Goal: Check status: Check status

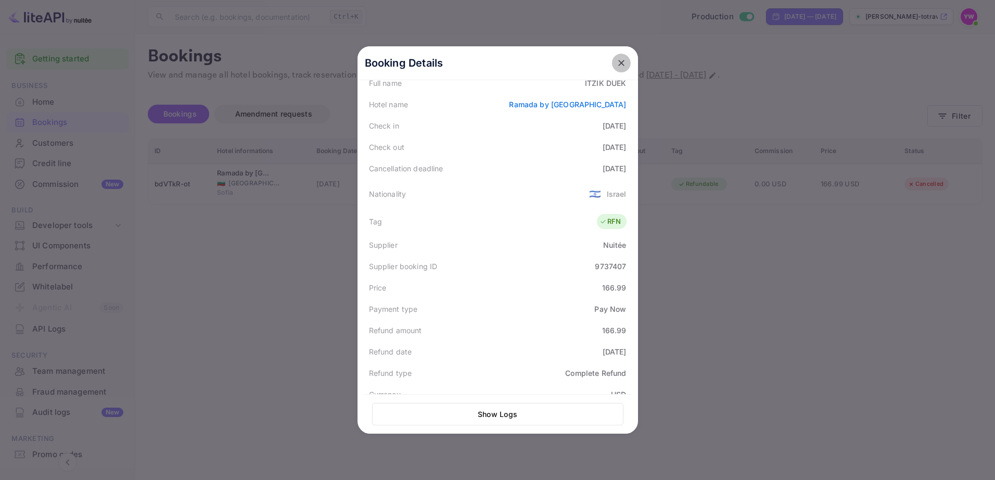
click at [616, 66] on icon "close" at bounding box center [621, 63] width 10 height 10
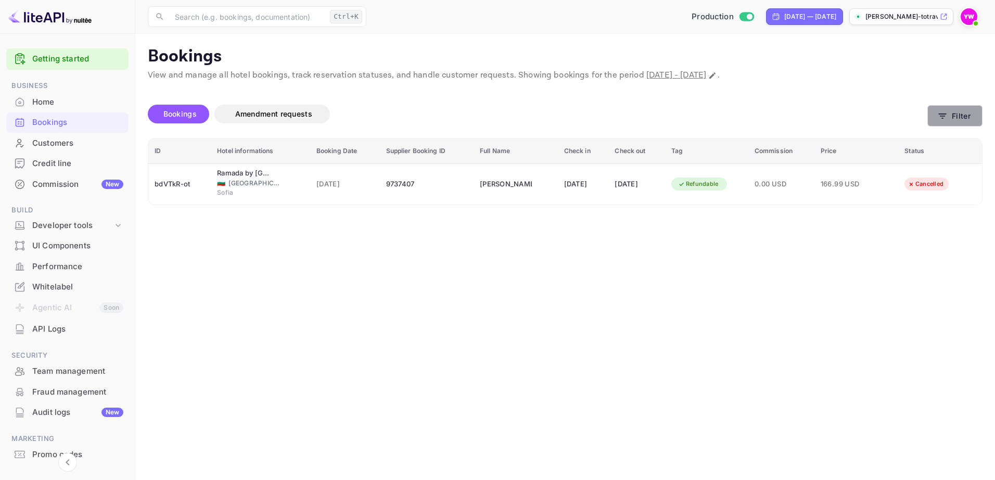
click at [955, 118] on button "Filter" at bounding box center [954, 115] width 55 height 21
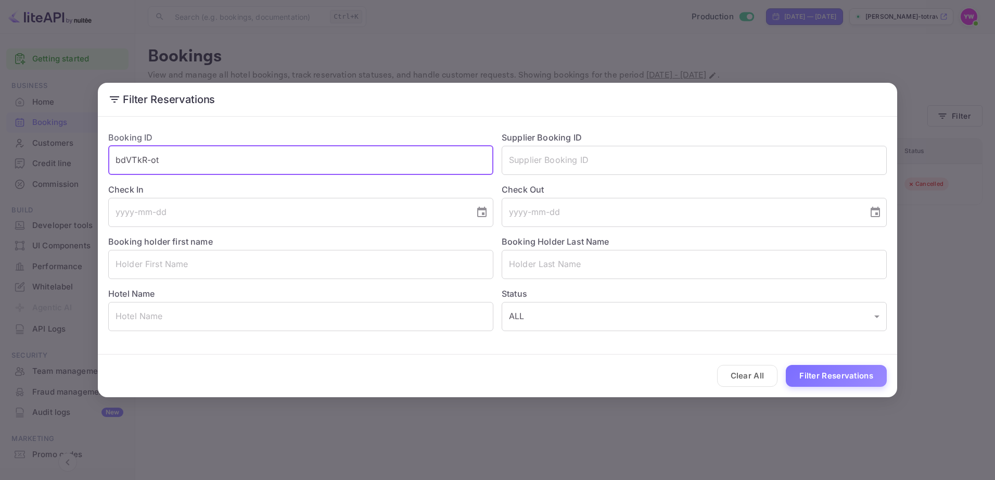
drag, startPoint x: 174, startPoint y: 159, endPoint x: 0, endPoint y: 155, distance: 174.3
click at [0, 155] on div "Filter Reservations Booking ID bdVTkR-ot ​ Supplier Booking ID ​ Check In ​ Che…" at bounding box center [497, 240] width 995 height 480
paste input "f1gMbROkO"
type input "f1gMbROkO"
click at [786, 365] on button "Filter Reservations" at bounding box center [836, 376] width 101 height 22
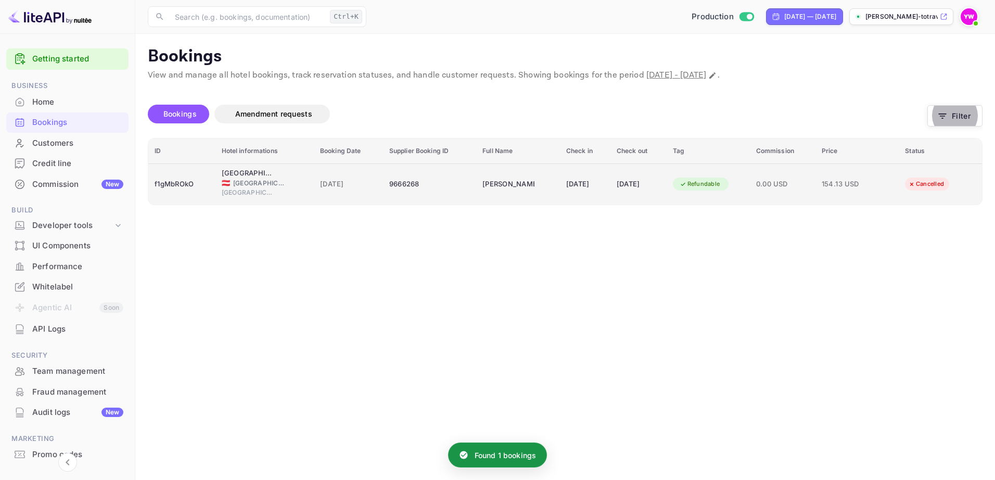
click at [703, 181] on div "Refundable" at bounding box center [700, 183] width 54 height 13
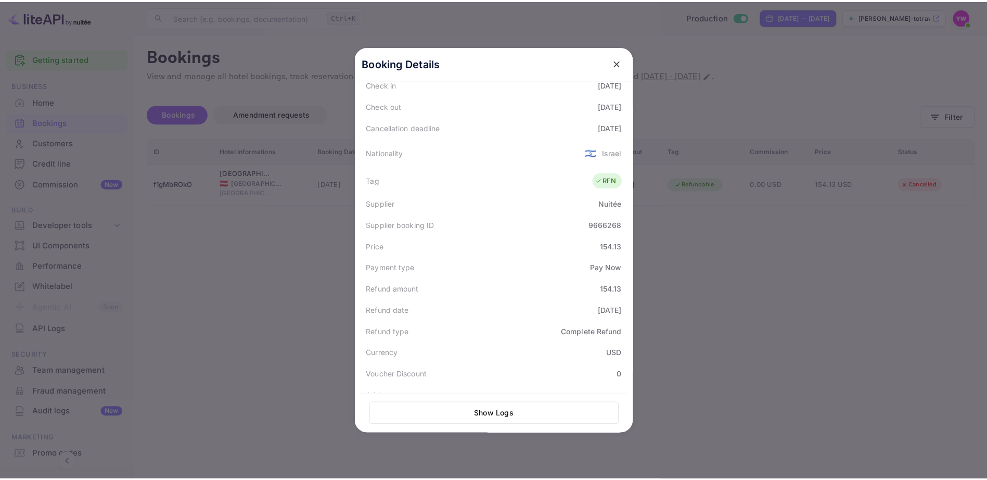
scroll to position [256, 0]
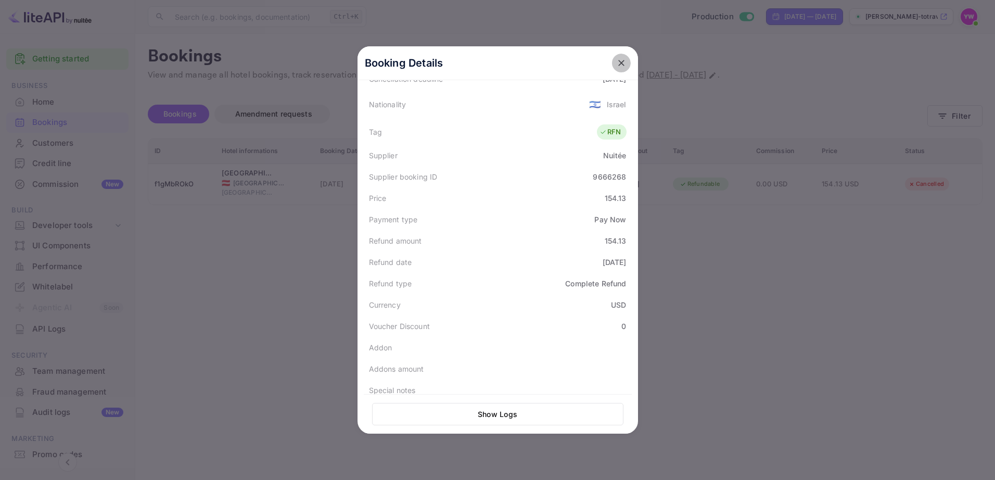
click at [618, 62] on icon "close" at bounding box center [621, 63] width 6 height 6
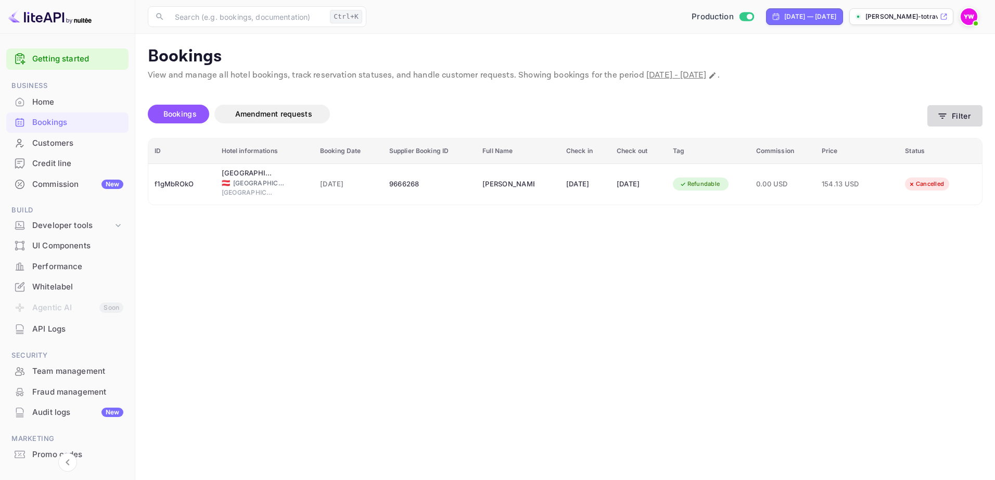
click at [945, 111] on icon "button" at bounding box center [942, 116] width 10 height 10
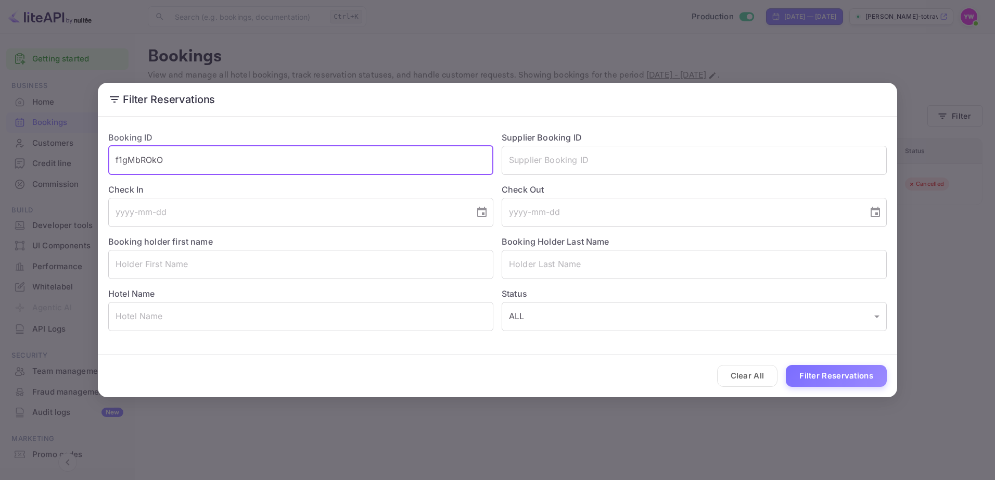
drag, startPoint x: 176, startPoint y: 150, endPoint x: 58, endPoint y: 140, distance: 119.0
click at [58, 140] on div "Filter Reservations Booking ID f1gMbROkO ​ Supplier Booking ID ​ Check In ​ Che…" at bounding box center [497, 240] width 995 height 480
click at [529, 263] on input "text" at bounding box center [694, 264] width 385 height 29
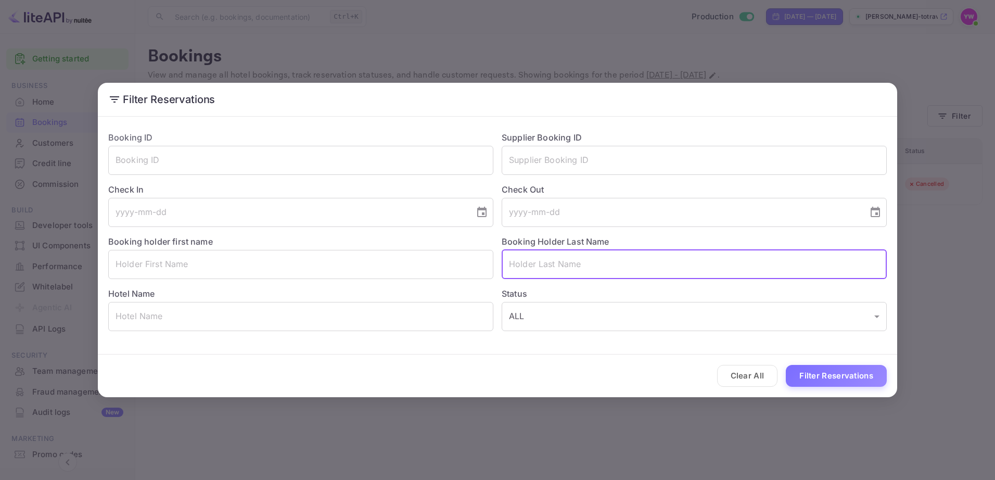
paste input "[PERSON_NAME]"
drag, startPoint x: 535, startPoint y: 263, endPoint x: 498, endPoint y: 276, distance: 38.5
click at [498, 276] on div "Booking Holder Last Name [PERSON_NAME] ​" at bounding box center [689, 253] width 393 height 52
type input "[PERSON_NAME]"
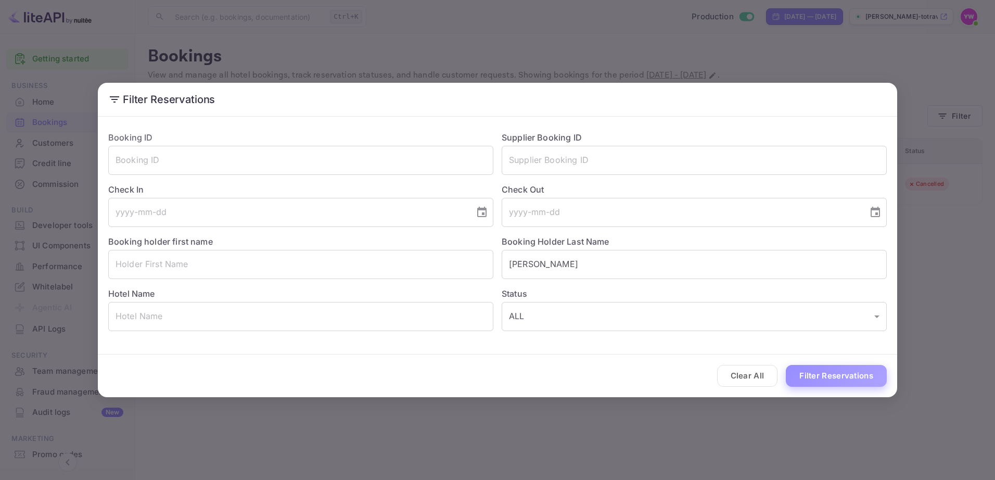
click at [798, 371] on button "Filter Reservations" at bounding box center [836, 376] width 101 height 22
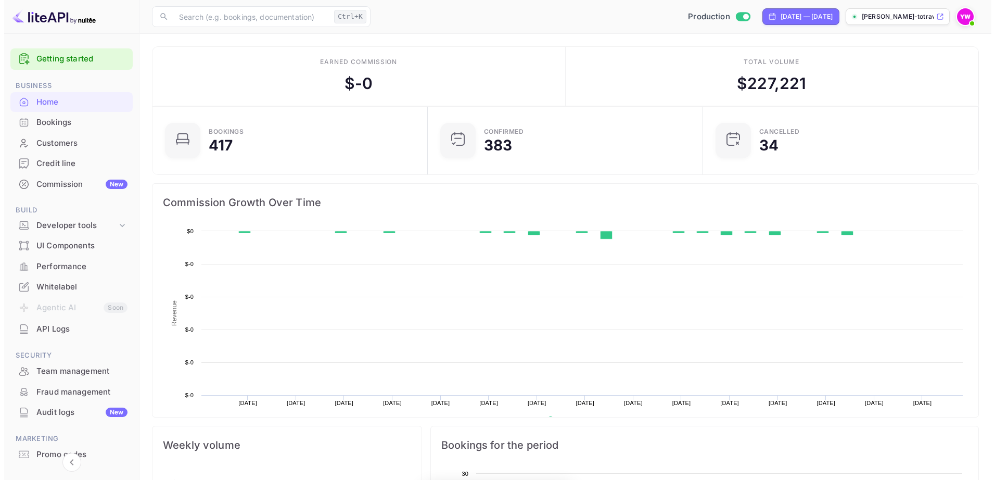
scroll to position [161, 261]
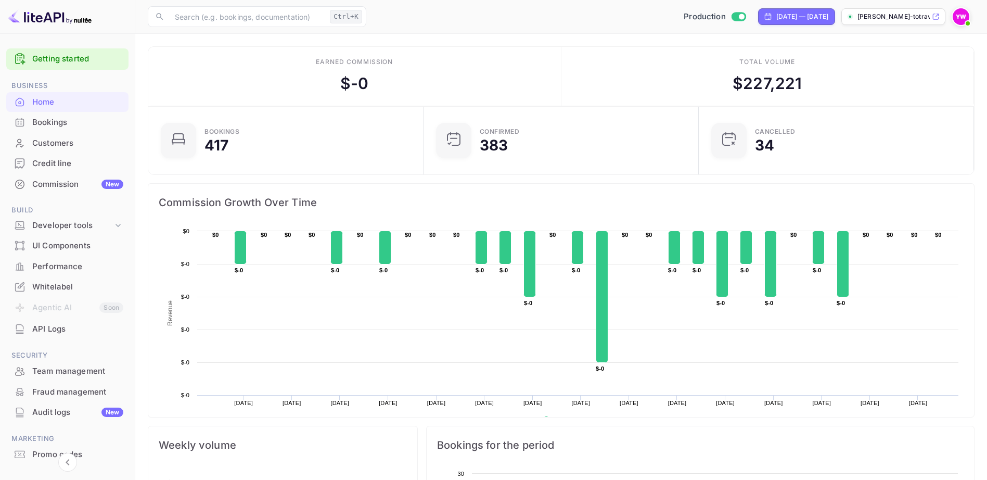
click at [53, 122] on div "Bookings" at bounding box center [77, 123] width 91 height 12
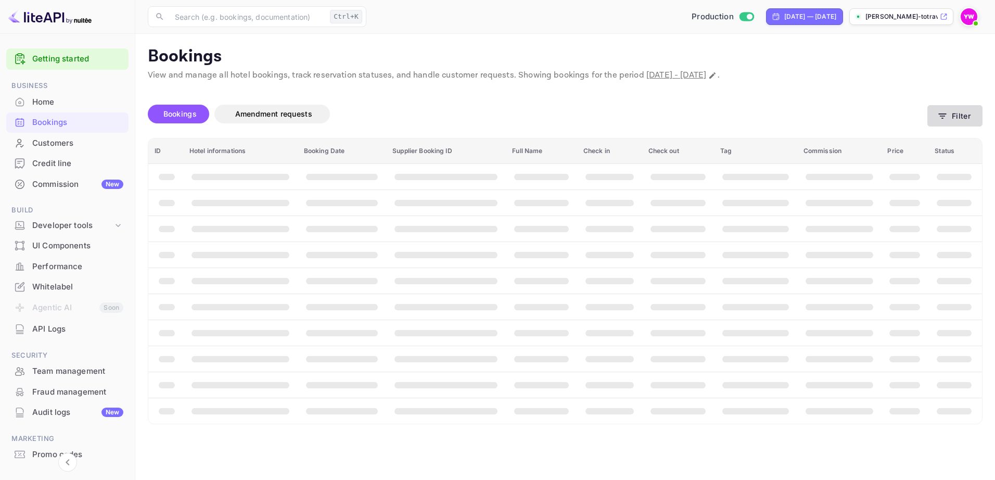
click at [939, 114] on icon "button" at bounding box center [943, 115] width 8 height 5
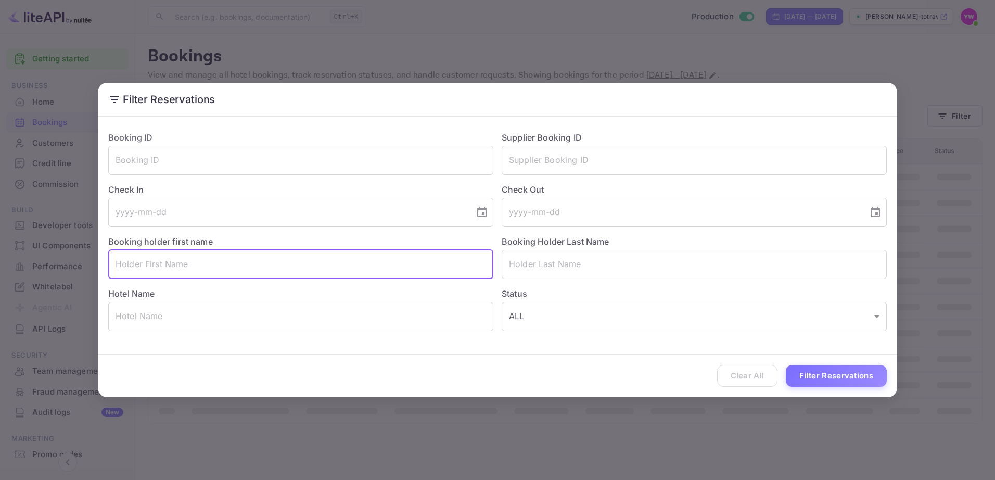
click at [166, 264] on input "text" at bounding box center [300, 264] width 385 height 29
paste input "[PERSON_NAME]"
type input "AVIEL"
click at [529, 265] on input "text" at bounding box center [694, 264] width 385 height 29
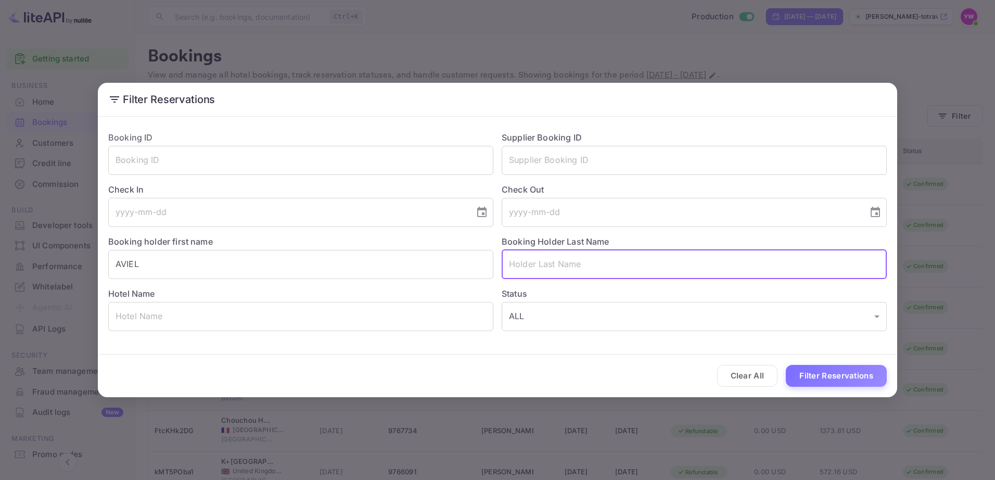
paste input "[PERSON_NAME]"
type input "[PERSON_NAME]"
click at [812, 376] on button "Filter Reservations" at bounding box center [836, 376] width 101 height 22
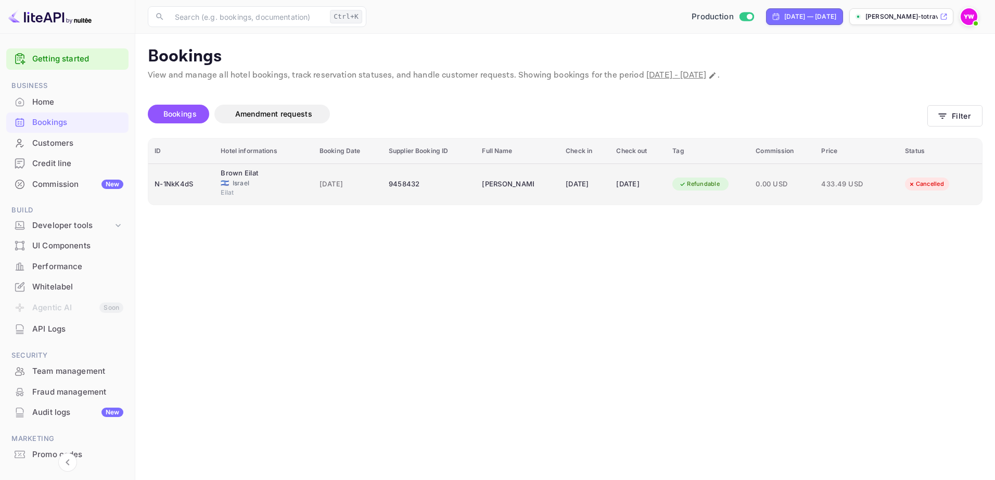
click at [710, 185] on div "Refundable" at bounding box center [699, 183] width 54 height 13
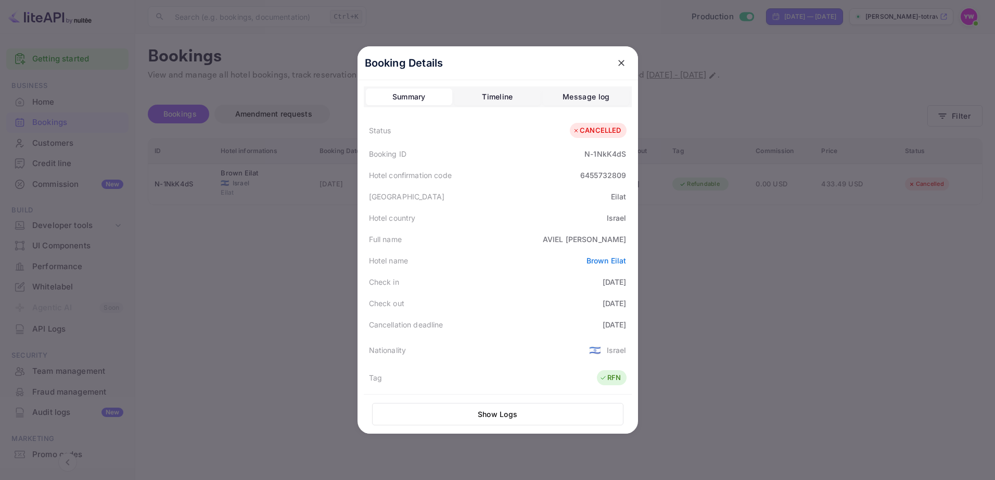
click at [608, 156] on div "N-1NkK4dS" at bounding box center [605, 153] width 42 height 11
copy div "1NkK4dS"
click at [617, 62] on icon "close" at bounding box center [621, 63] width 10 height 10
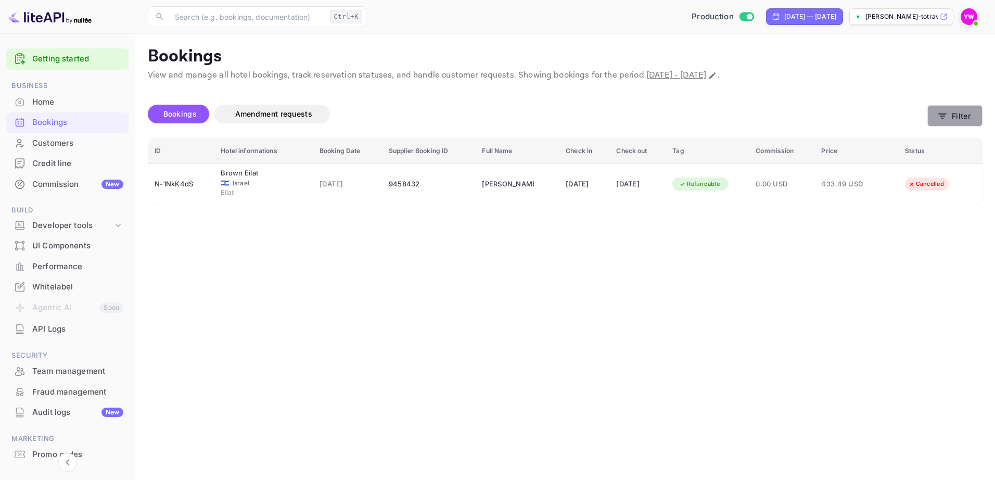
click at [953, 115] on button "Filter" at bounding box center [954, 115] width 55 height 21
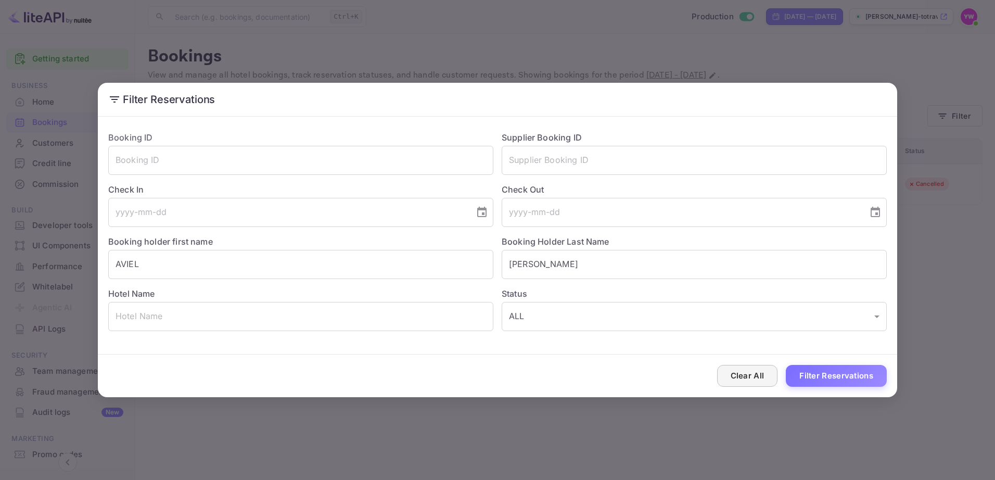
click at [758, 373] on button "Clear All" at bounding box center [747, 376] width 61 height 22
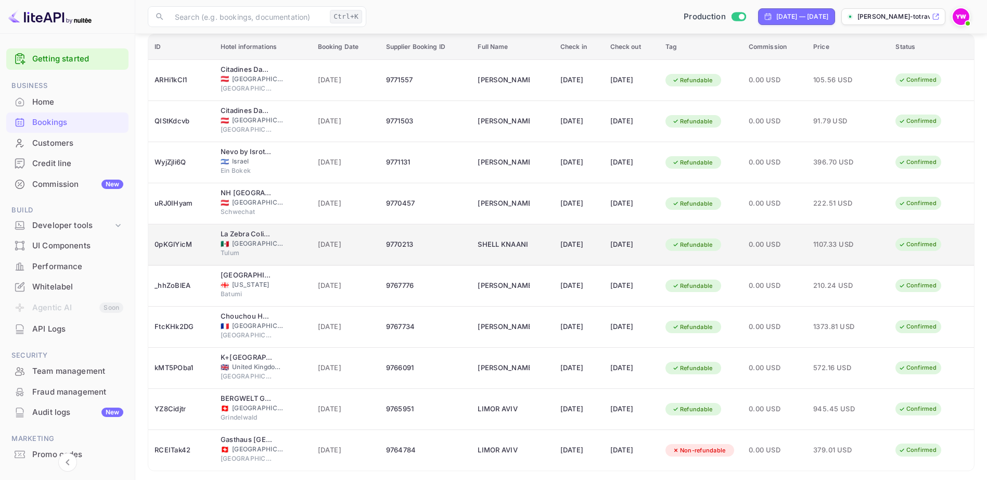
scroll to position [139, 0]
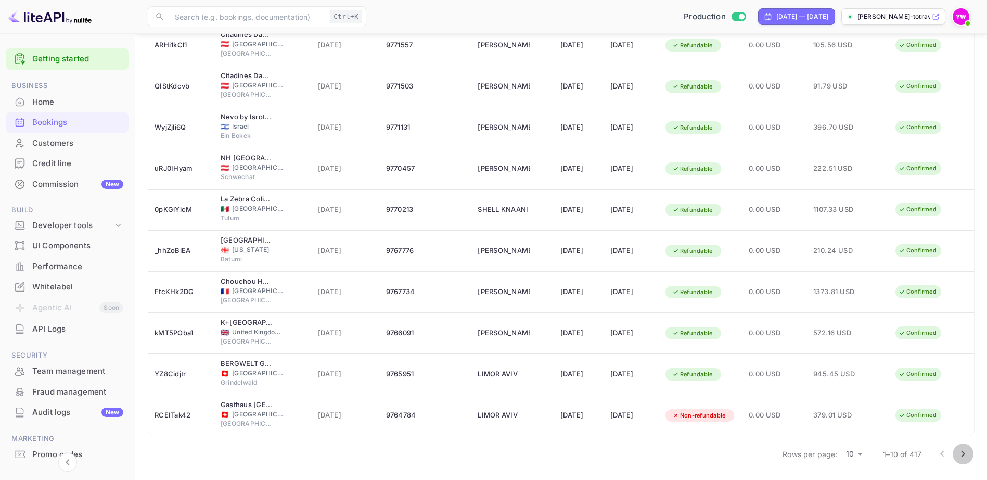
click at [961, 453] on icon "Go to next page" at bounding box center [963, 453] width 12 height 12
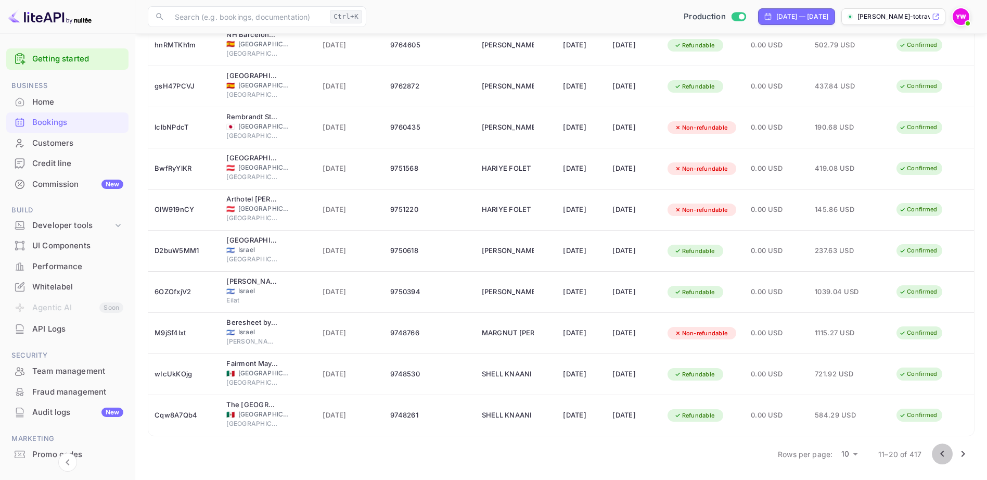
click at [941, 454] on icon "Go to previous page" at bounding box center [942, 454] width 4 height 6
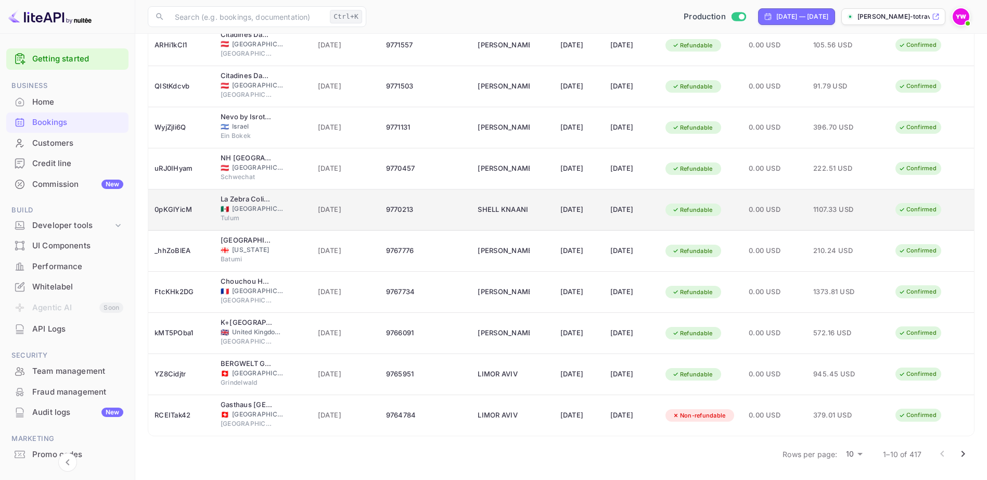
scroll to position [0, 0]
